Goal: Task Accomplishment & Management: Use online tool/utility

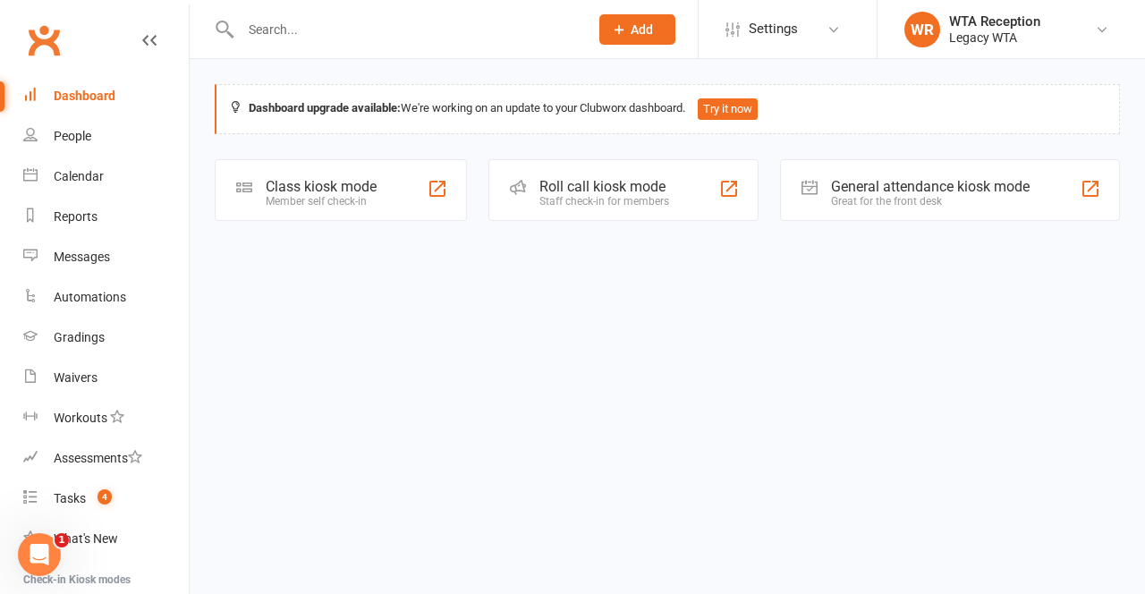
click at [342, 199] on div "Member self check-in" at bounding box center [321, 201] width 111 height 13
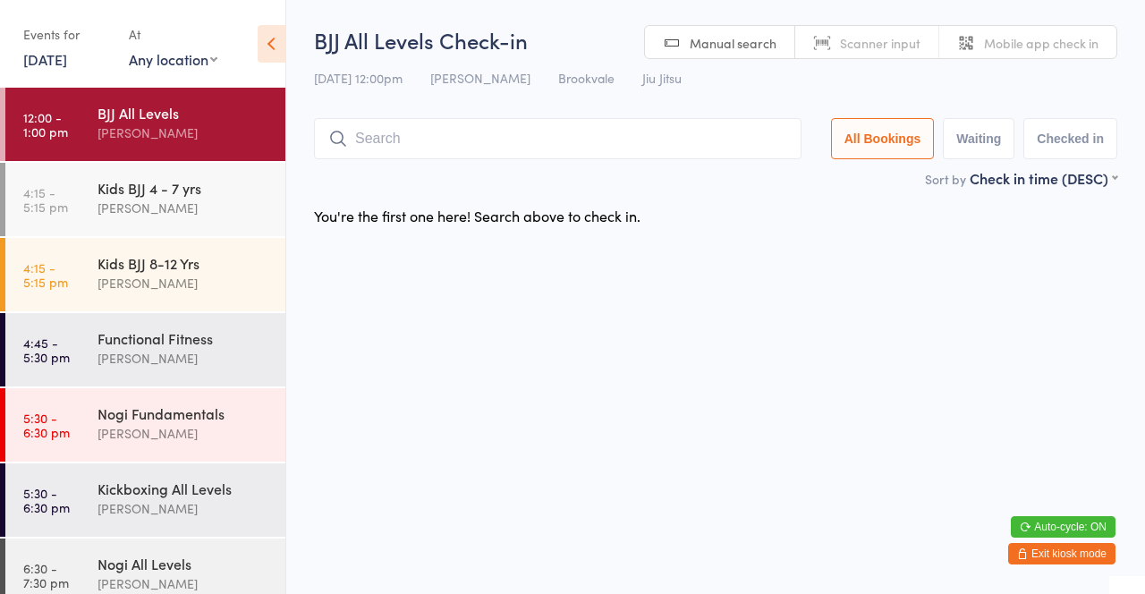
click at [552, 146] on input "search" at bounding box center [558, 138] width 488 height 41
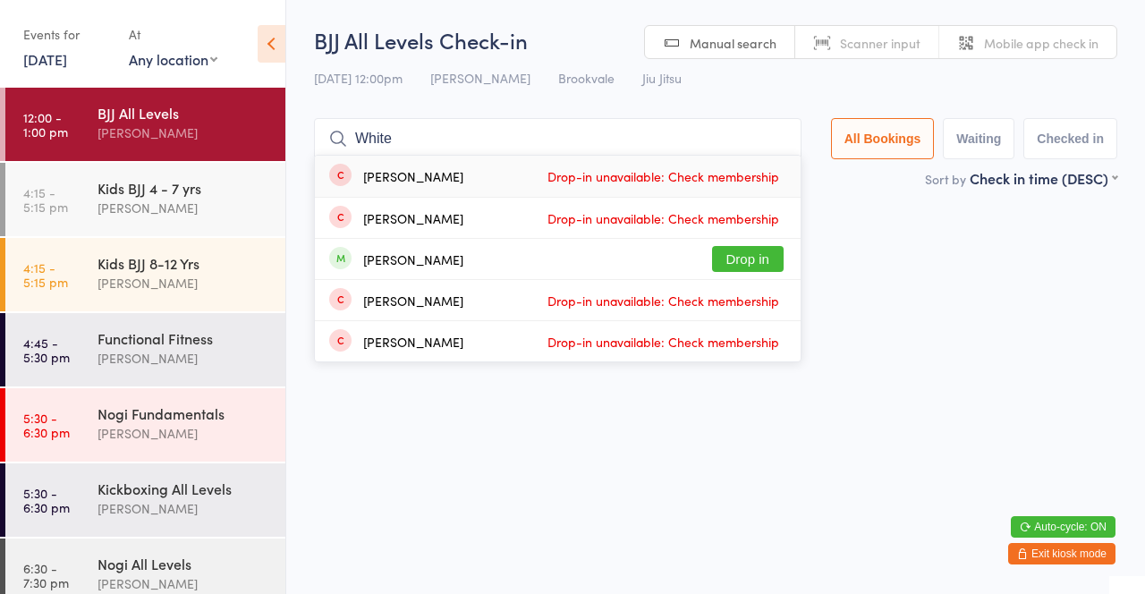
type input "White"
click at [777, 268] on button "Drop in" at bounding box center [748, 259] width 72 height 26
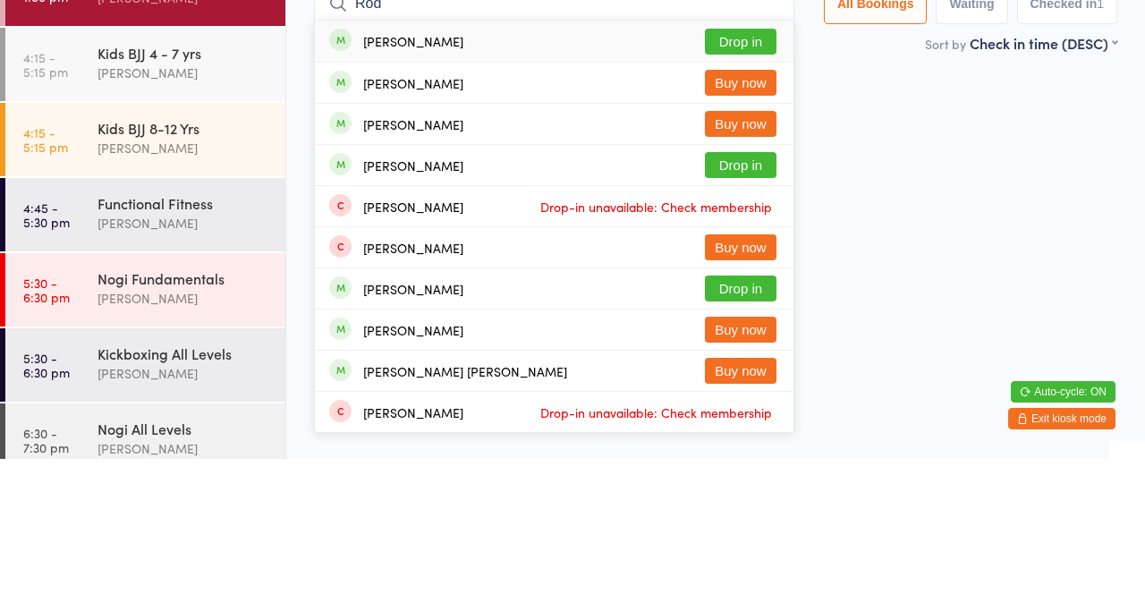
type input "Rod"
click at [752, 309] on button "Drop in" at bounding box center [741, 300] width 72 height 26
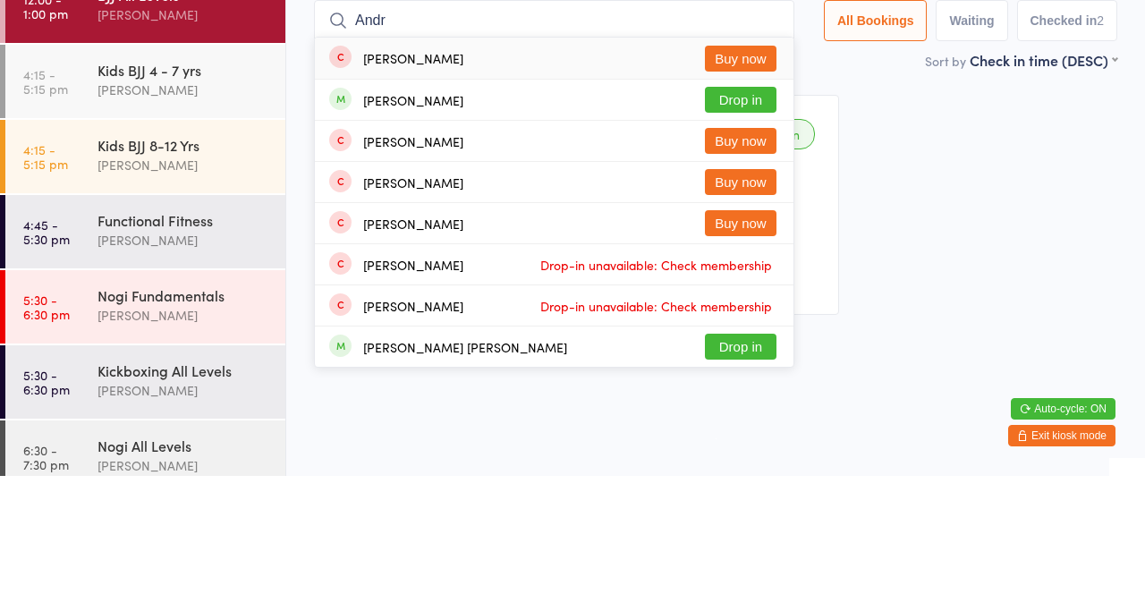
type input "Andr"
click at [769, 216] on button "Drop in" at bounding box center [741, 218] width 72 height 26
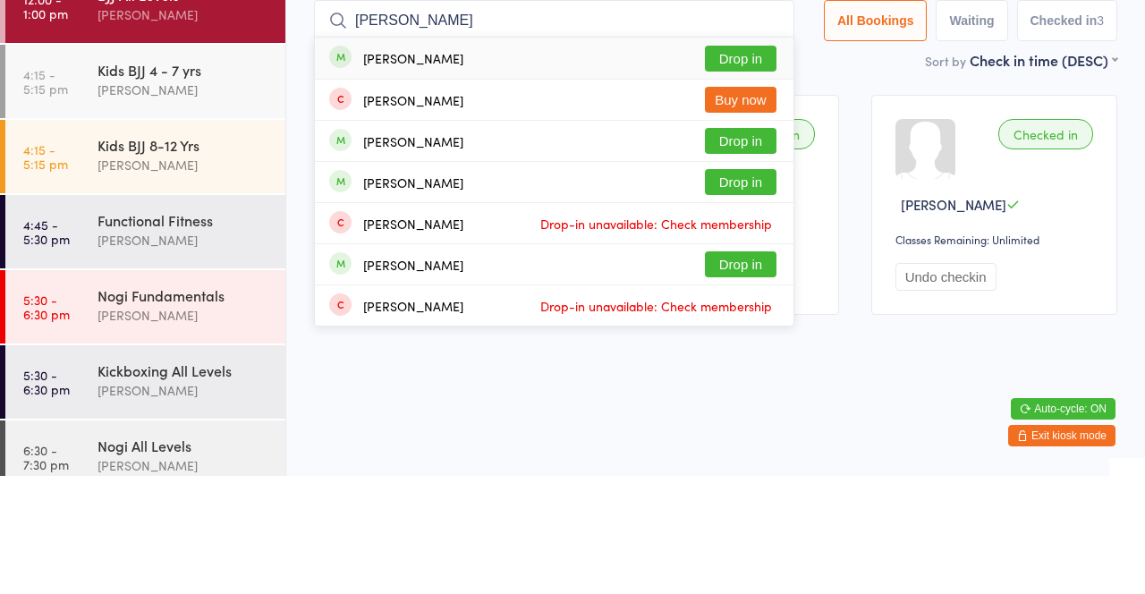
type input "[PERSON_NAME]"
click at [749, 185] on button "Drop in" at bounding box center [741, 177] width 72 height 26
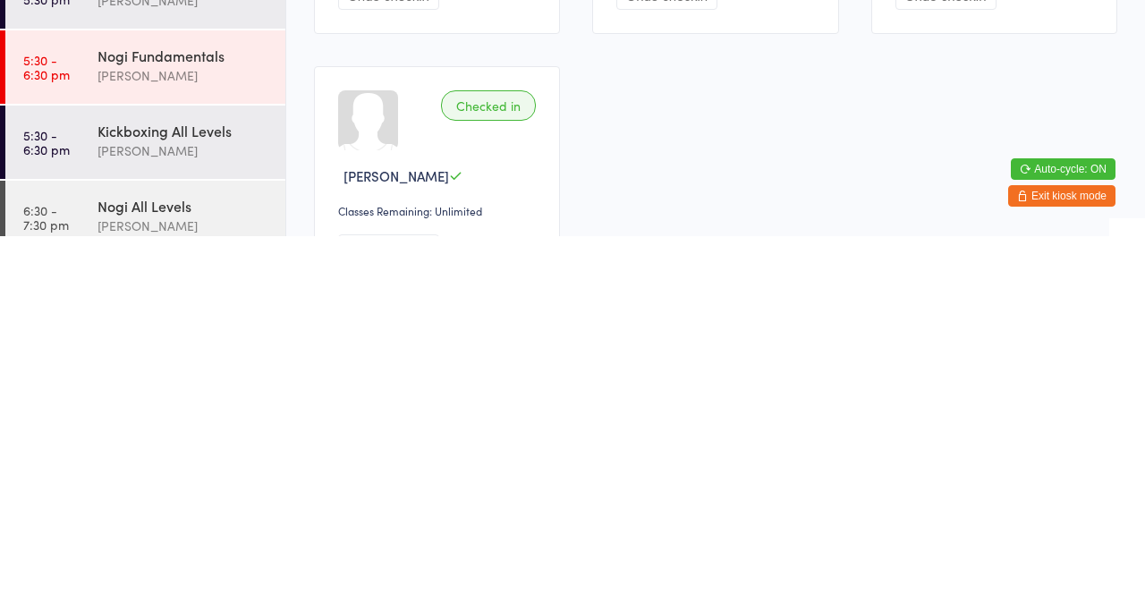
scroll to position [47, 0]
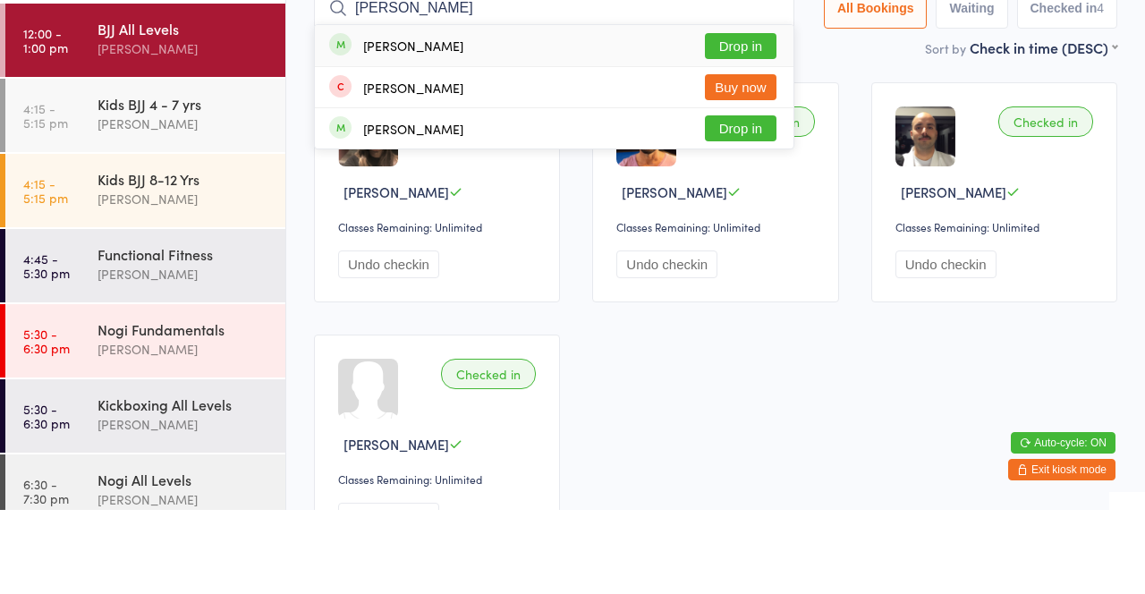
type input "[PERSON_NAME]"
click at [746, 128] on button "Drop in" at bounding box center [741, 130] width 72 height 26
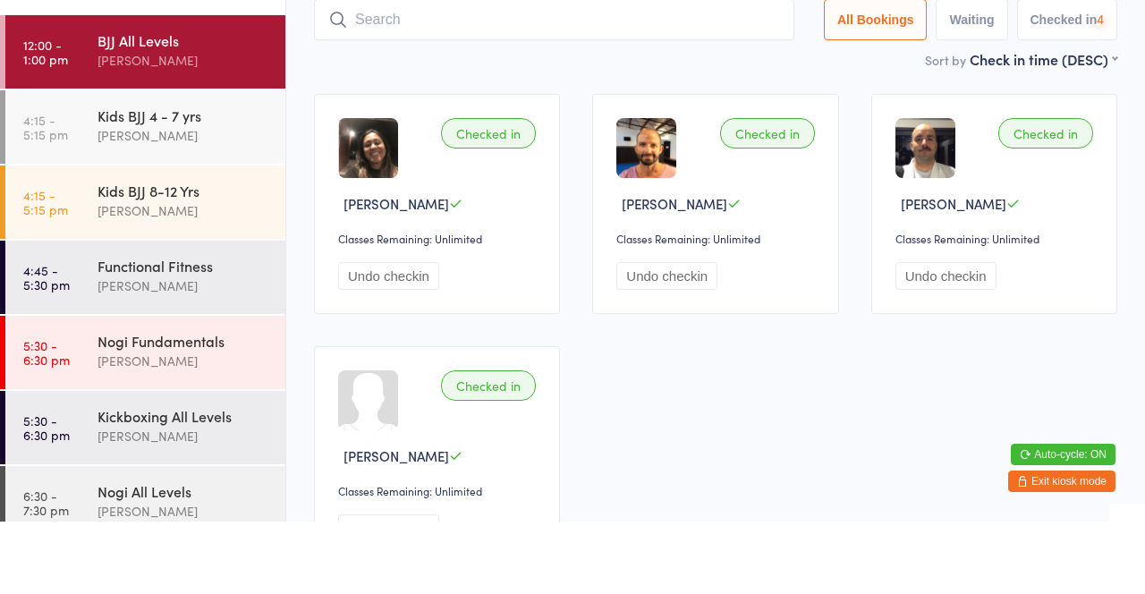
scroll to position [21, 0]
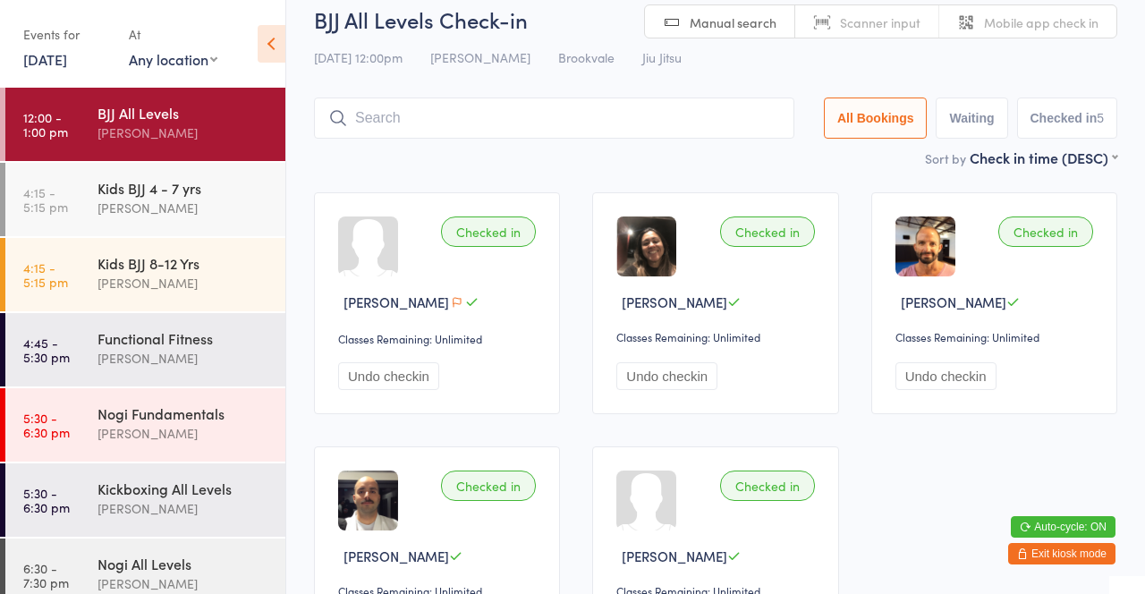
click at [549, 98] on input "search" at bounding box center [554, 118] width 480 height 41
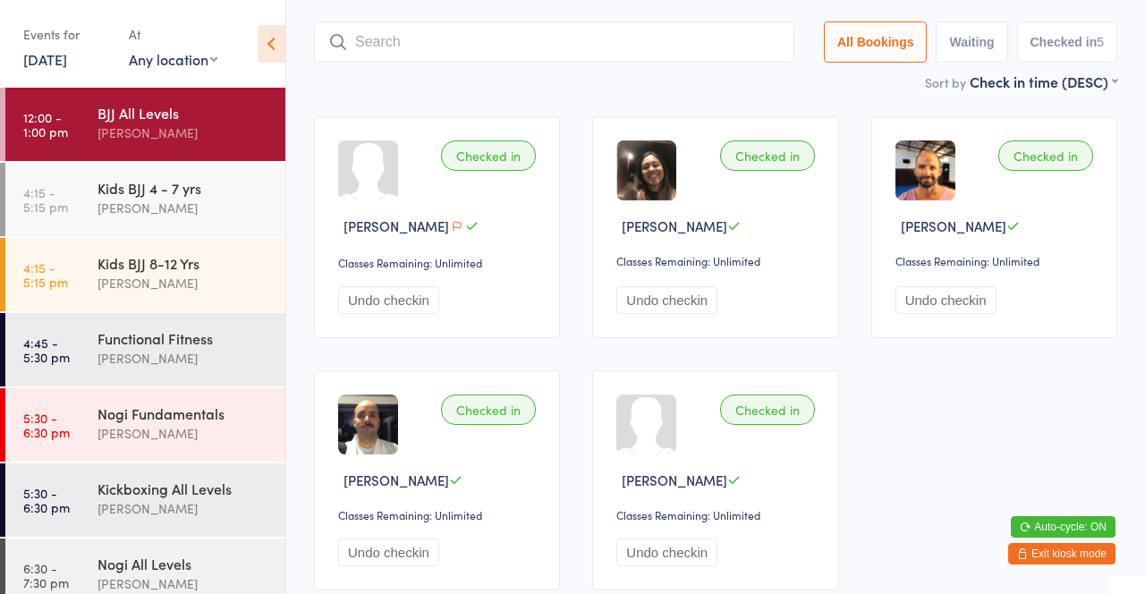
scroll to position [118, 0]
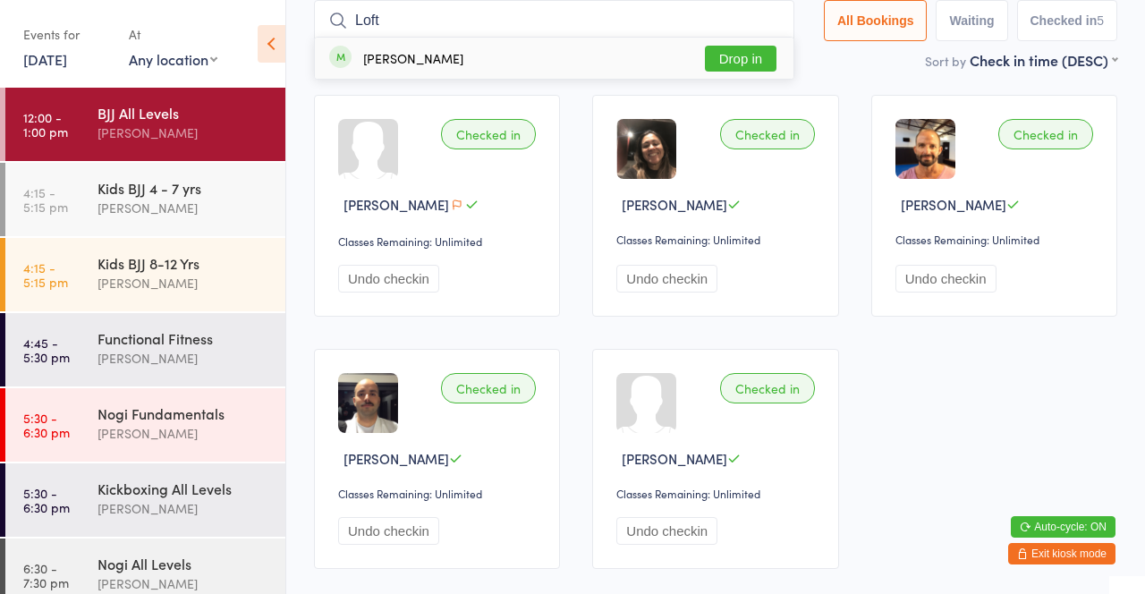
type input "Loft"
click at [765, 62] on button "Drop in" at bounding box center [741, 59] width 72 height 26
